Goal: Information Seeking & Learning: Learn about a topic

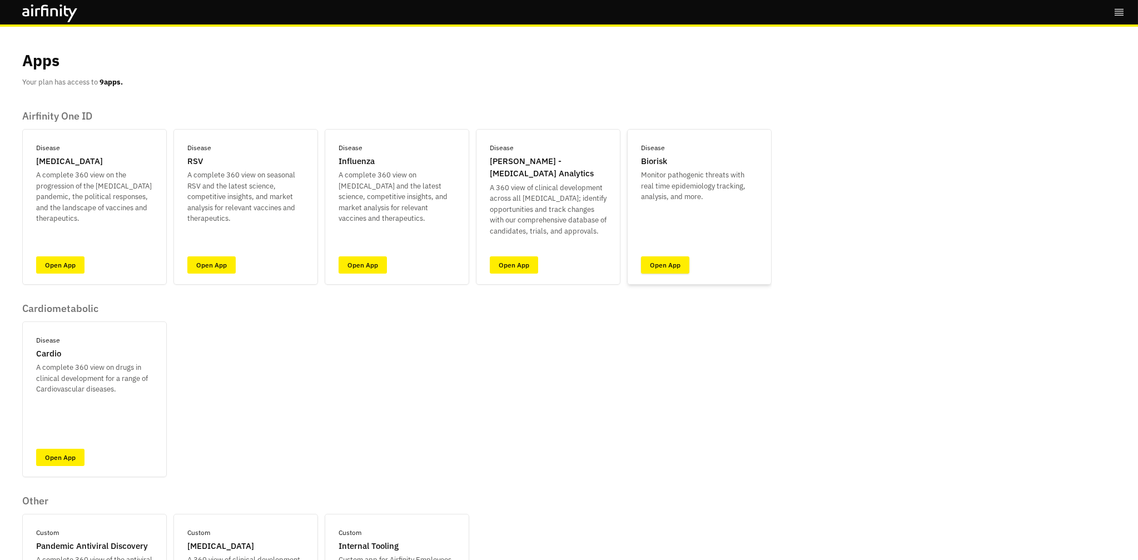
click at [657, 257] on link "Open App" at bounding box center [665, 264] width 48 height 17
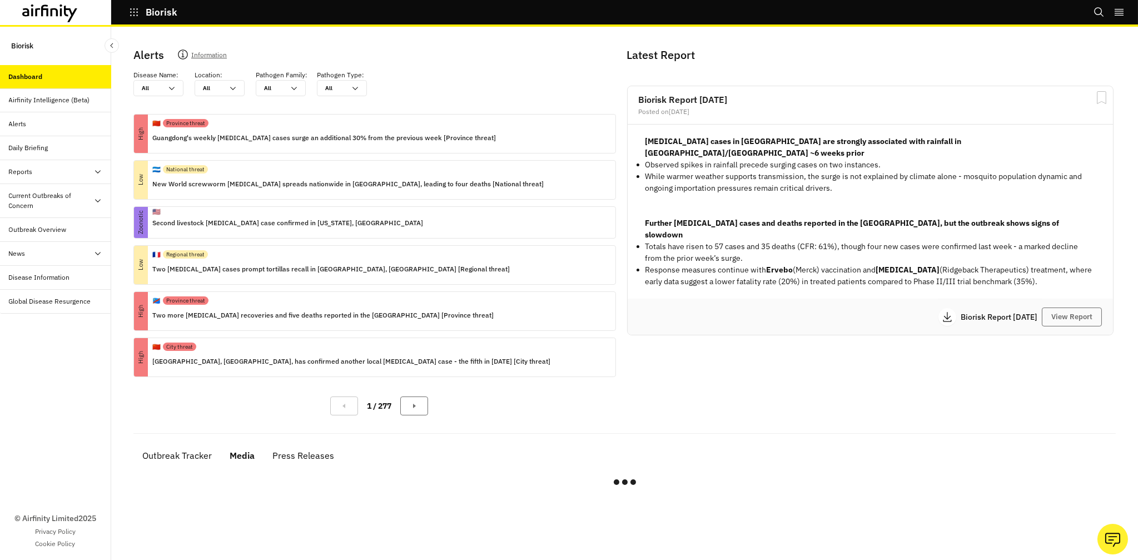
drag, startPoint x: 237, startPoint y: 455, endPoint x: 287, endPoint y: 407, distance: 69.2
click at [237, 455] on div "Media" at bounding box center [242, 455] width 25 height 17
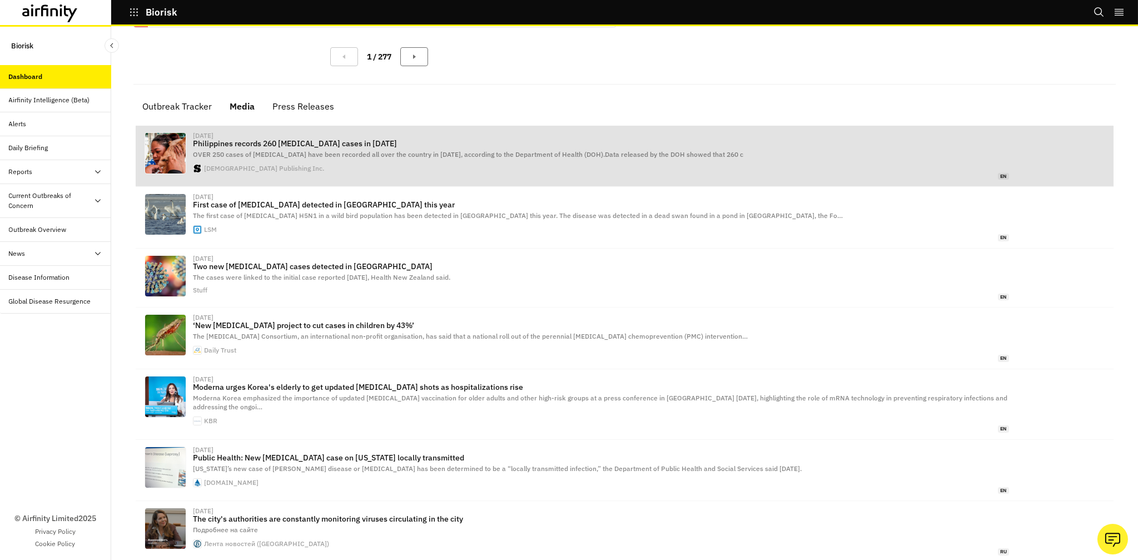
scroll to position [351, 0]
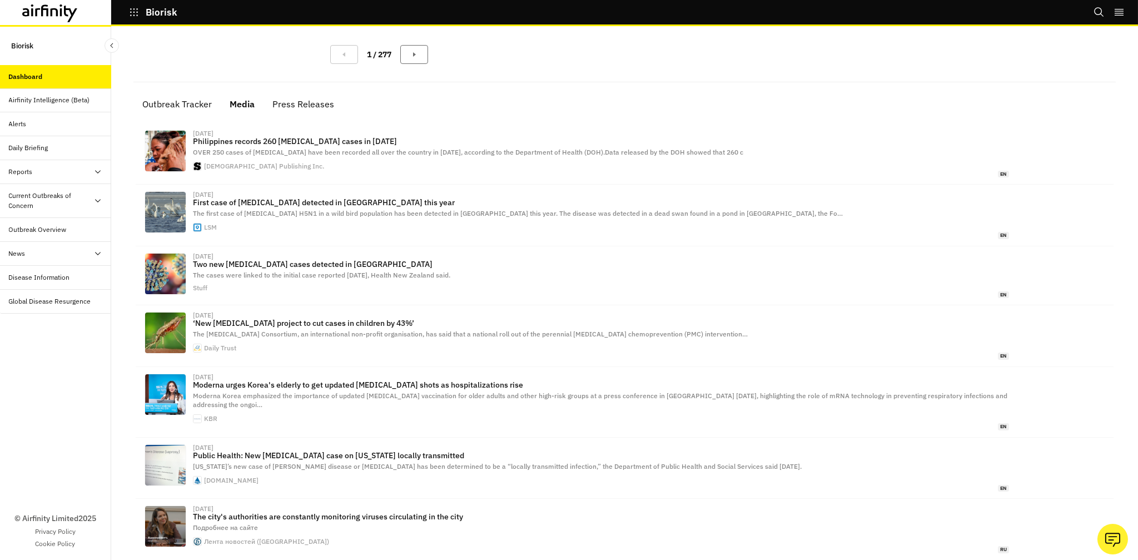
click at [58, 8] on icon at bounding box center [50, 13] width 56 height 18
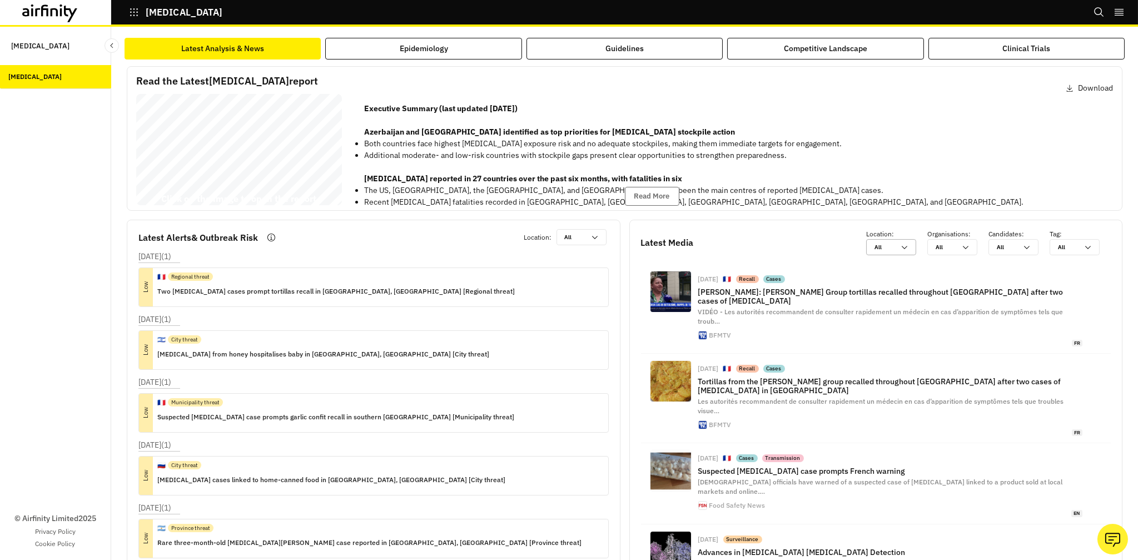
click at [888, 246] on div at bounding box center [885, 247] width 20 height 11
click at [1081, 246] on div "All All" at bounding box center [1066, 247] width 33 height 15
click at [1082, 246] on div "All All" at bounding box center [1066, 247] width 33 height 15
